Goal: Information Seeking & Learning: Learn about a topic

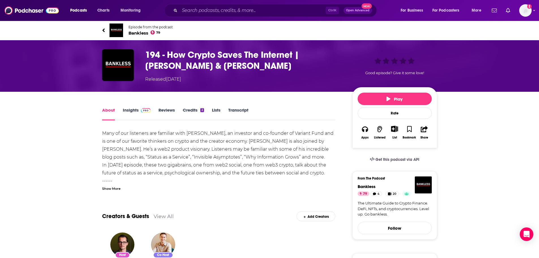
click at [131, 109] on link "Insights" at bounding box center [137, 113] width 28 height 13
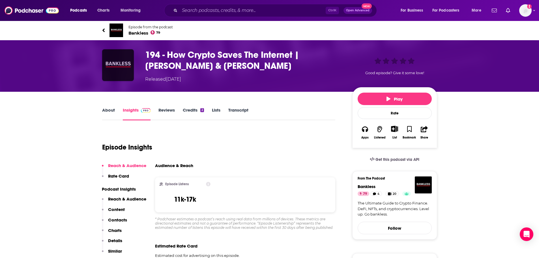
click at [124, 57] on img "194 - How Crypto Saves The Internet | Li Jin & Eugene Wei" at bounding box center [118, 65] width 32 height 32
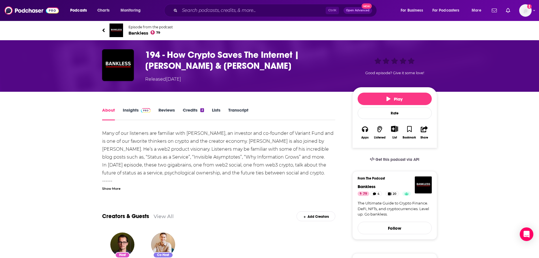
click at [135, 27] on span "Episode from the podcast" at bounding box center [150, 27] width 44 height 4
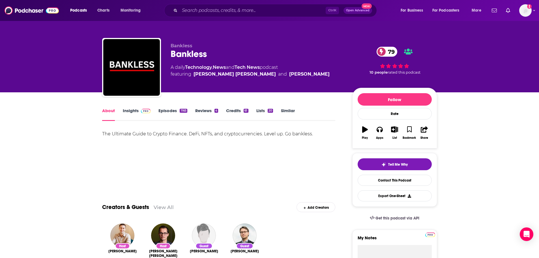
click at [132, 112] on link "Insights" at bounding box center [137, 114] width 28 height 13
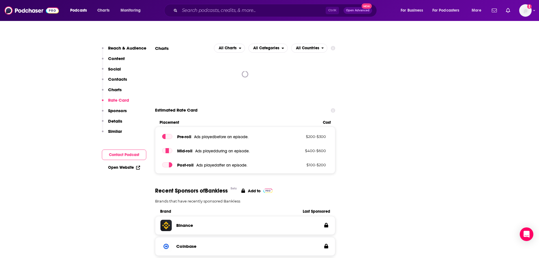
scroll to position [679, 0]
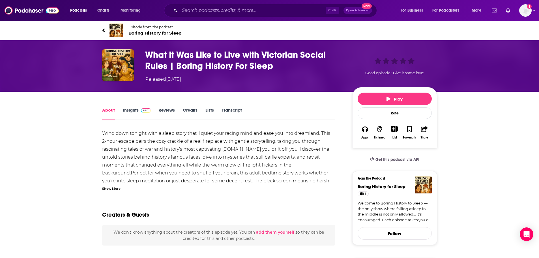
click at [149, 25] on span "Episode from the podcast" at bounding box center [154, 27] width 53 height 4
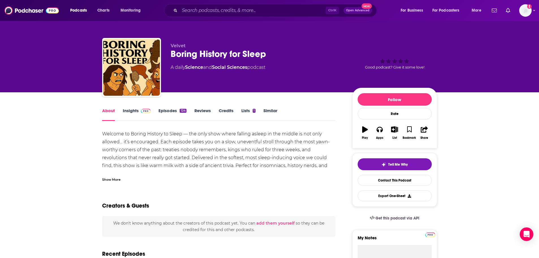
click at [191, 51] on div "Boring History for Sleep" at bounding box center [256, 53] width 172 height 11
click at [191, 55] on div "Boring History for Sleep 70" at bounding box center [256, 53] width 172 height 11
click at [130, 110] on link "Insights" at bounding box center [137, 114] width 28 height 13
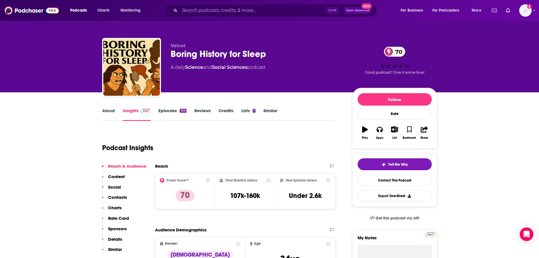
click at [105, 113] on link "About" at bounding box center [108, 114] width 13 height 13
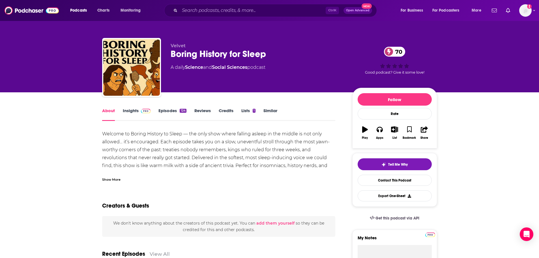
click at [111, 180] on div "Show More" at bounding box center [111, 178] width 18 height 5
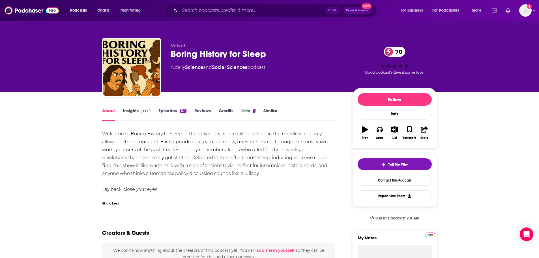
click at [130, 112] on link "Insights" at bounding box center [137, 114] width 28 height 13
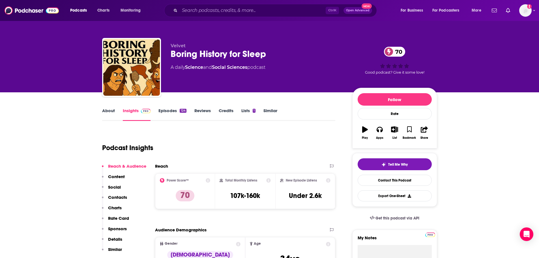
click at [228, 109] on link "Credits" at bounding box center [226, 114] width 15 height 13
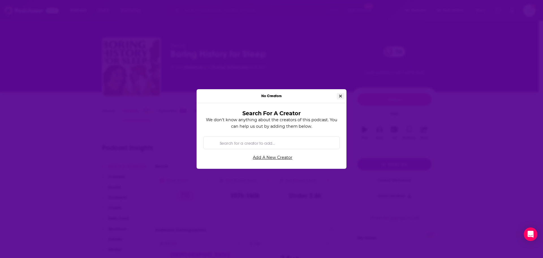
click at [342, 95] on button "Close" at bounding box center [340, 96] width 7 height 7
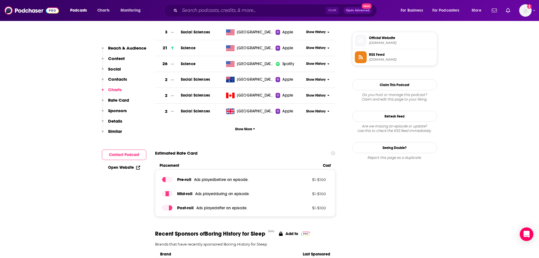
scroll to position [452, 0]
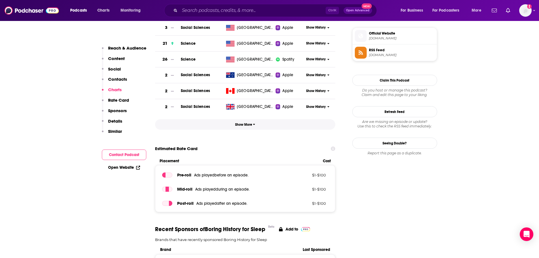
click at [242, 125] on span "Show More" at bounding box center [245, 124] width 20 height 4
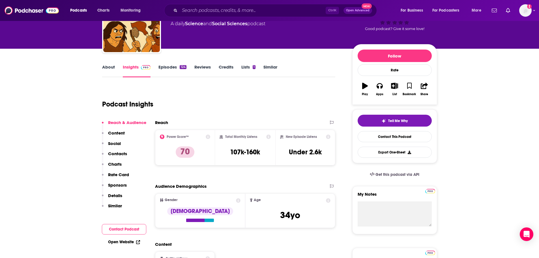
scroll to position [0, 0]
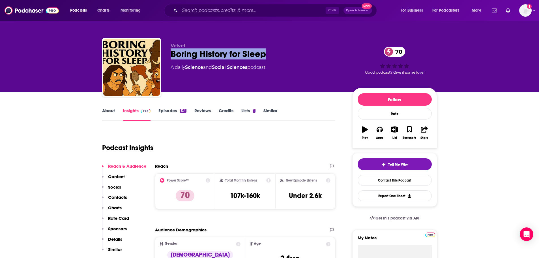
drag, startPoint x: 268, startPoint y: 55, endPoint x: 166, endPoint y: 57, distance: 101.8
click at [166, 57] on div "Velvet Boring History for Sleep 70 A daily Science and Social Sciences podcast …" at bounding box center [269, 68] width 335 height 61
